Goal: Find specific fact: Find specific page/section

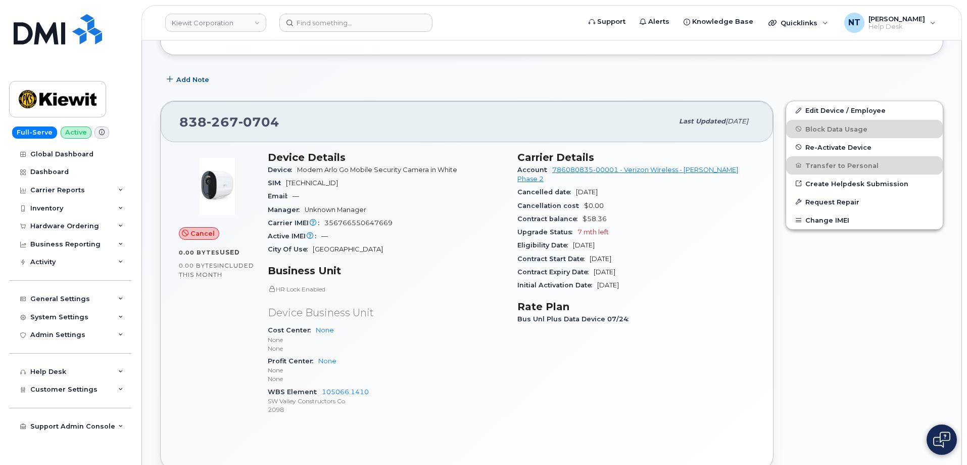
scroll to position [202, 0]
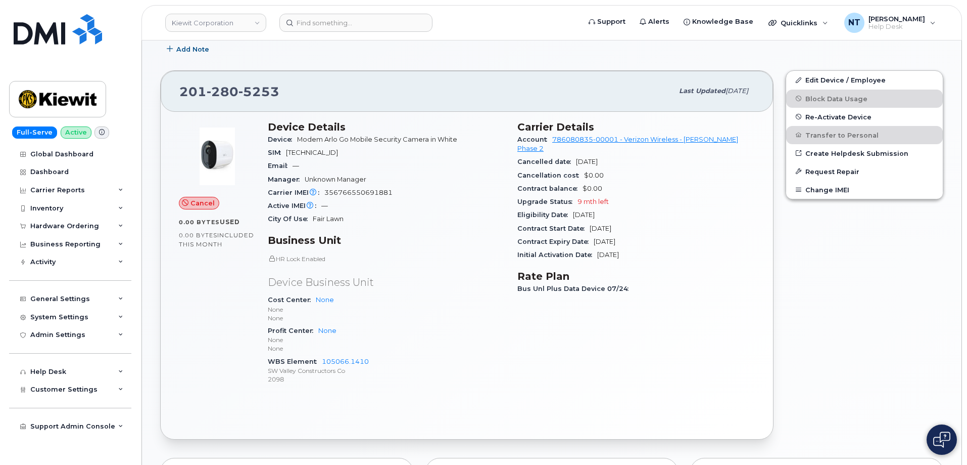
scroll to position [152, 0]
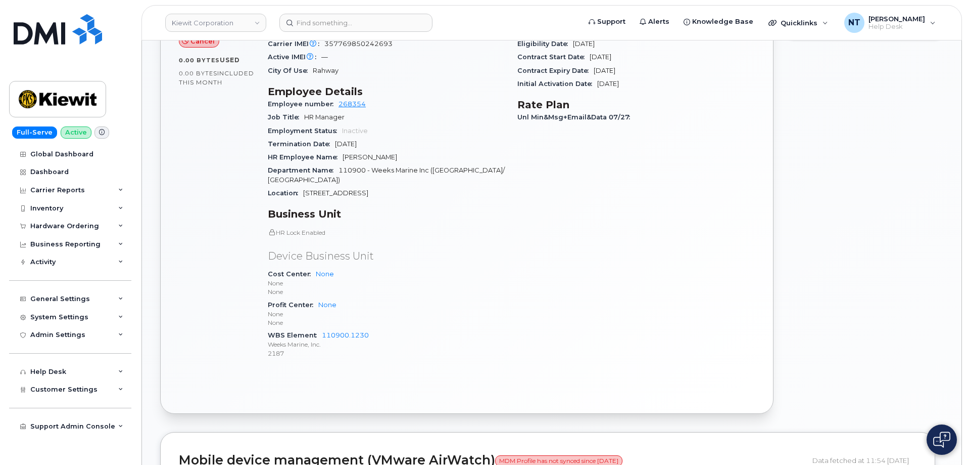
scroll to position [354, 0]
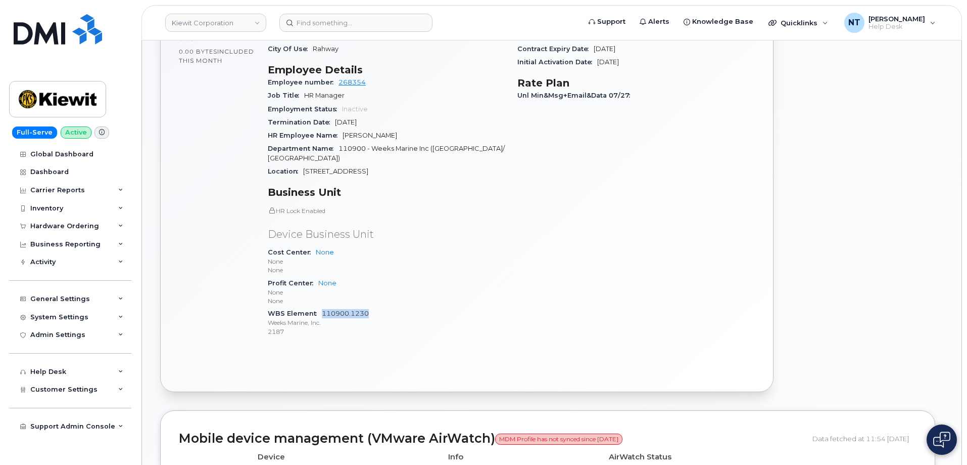
drag, startPoint x: 366, startPoint y: 304, endPoint x: 322, endPoint y: 303, distance: 44.5
click at [322, 307] on div "WBS Element 110900.1230 Weeks Marine, Inc. 2187" at bounding box center [387, 322] width 238 height 31
copy link "110900.1230"
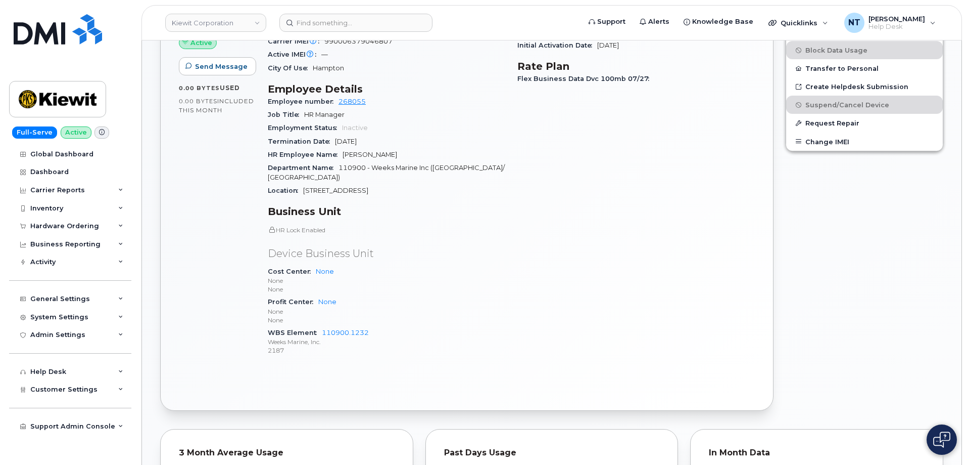
scroll to position [455, 0]
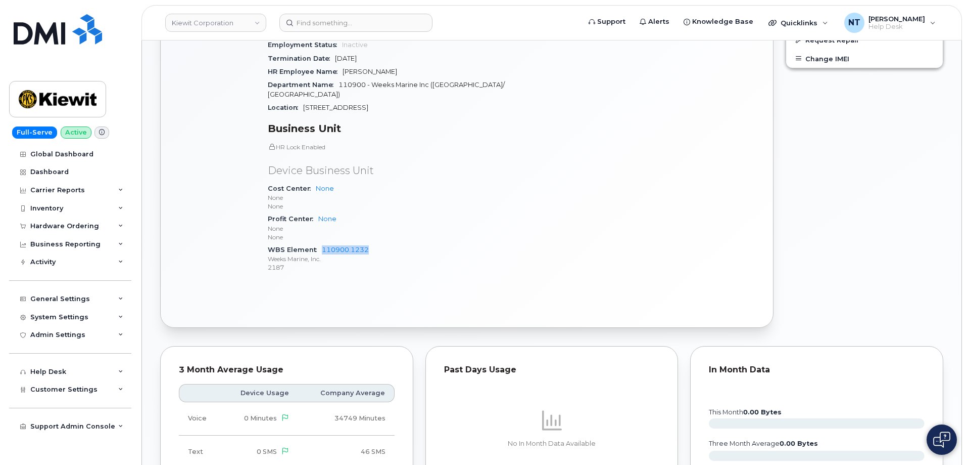
drag, startPoint x: 371, startPoint y: 240, endPoint x: 319, endPoint y: 243, distance: 51.6
click at [319, 243] on div "WBS Element 110900.1232 Weeks Marine, Inc. 2187" at bounding box center [387, 258] width 238 height 31
copy link "110900.1232"
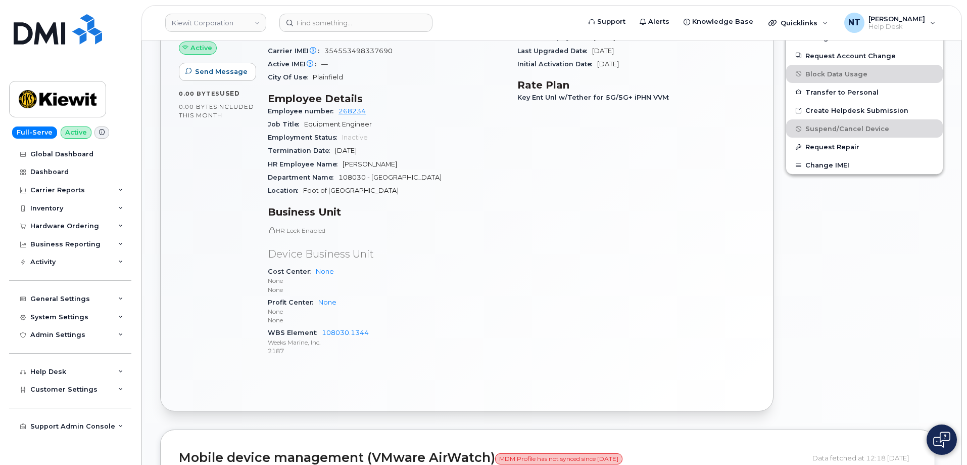
scroll to position [507, 0]
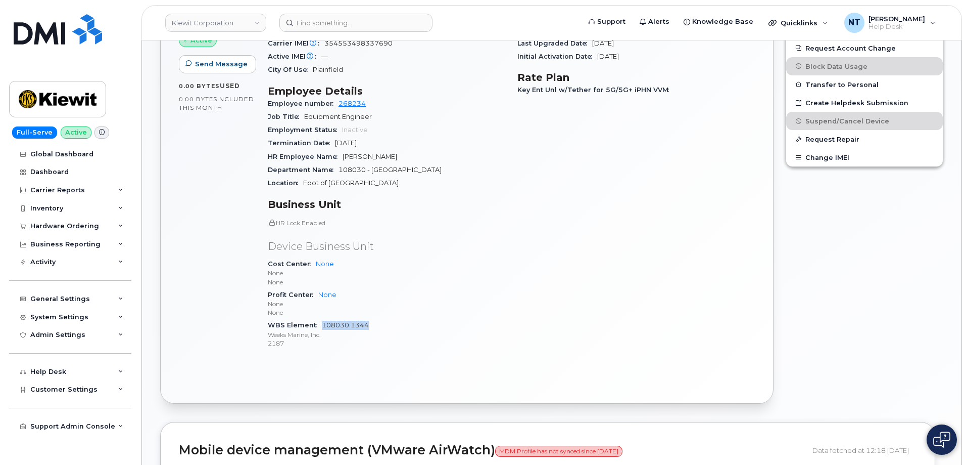
drag, startPoint x: 369, startPoint y: 323, endPoint x: 322, endPoint y: 325, distance: 47.6
click at [322, 325] on div "WBS Element 108030.1344 Weeks Marine, Inc. 2187" at bounding box center [387, 333] width 238 height 31
copy link "108030.1344"
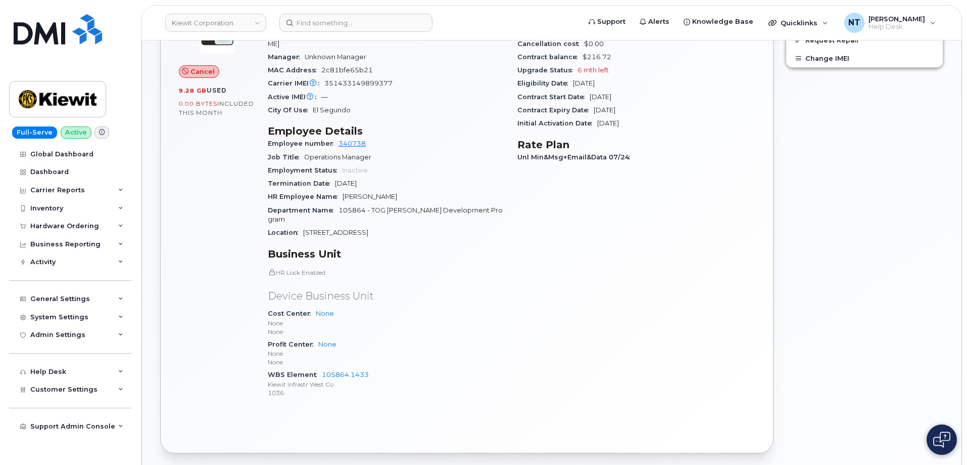
scroll to position [354, 0]
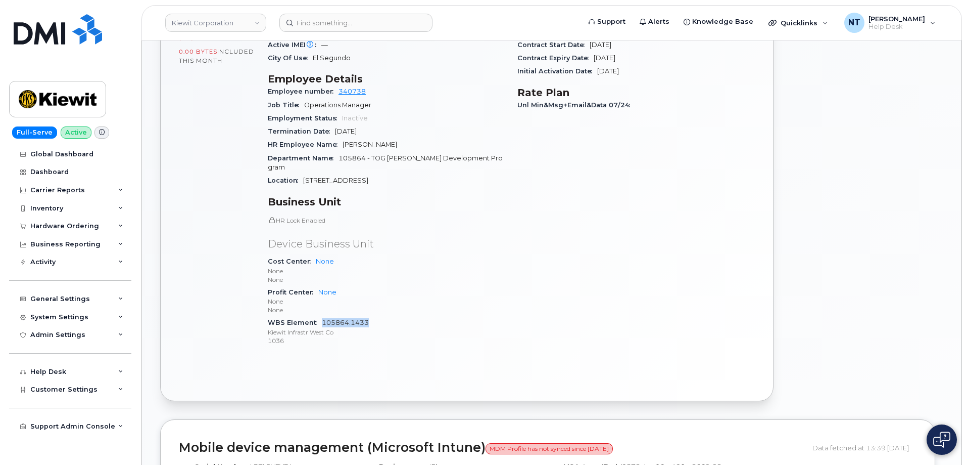
drag, startPoint x: 372, startPoint y: 304, endPoint x: 322, endPoint y: 307, distance: 49.6
click at [322, 316] on div "WBS Element 105864.1433 [PERSON_NAME] Infrastr West Co 1036" at bounding box center [387, 331] width 238 height 31
copy link "105864.1433"
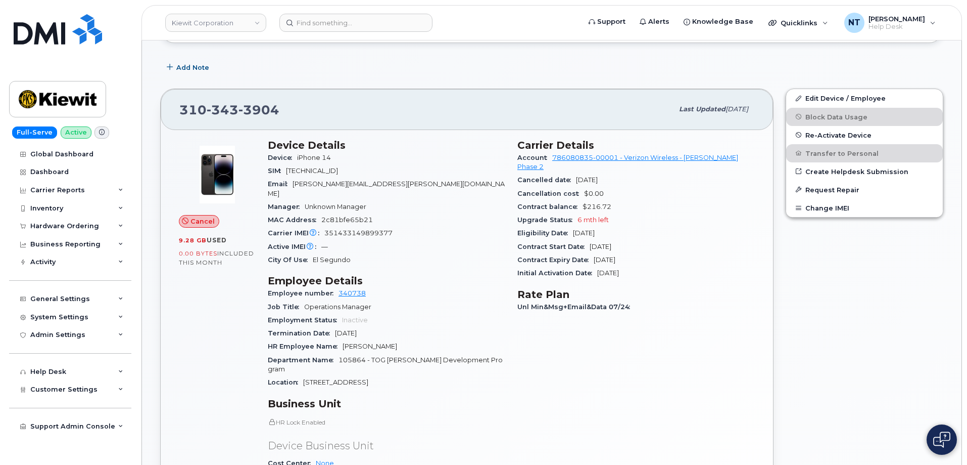
scroll to position [152, 0]
